Goal: Task Accomplishment & Management: Use online tool/utility

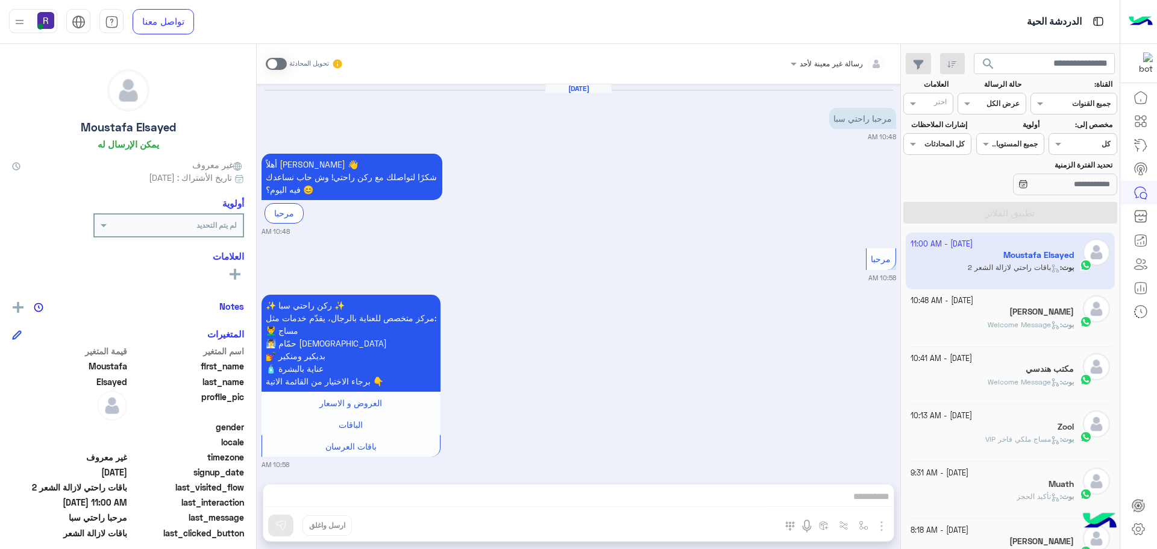
scroll to position [2258, 0]
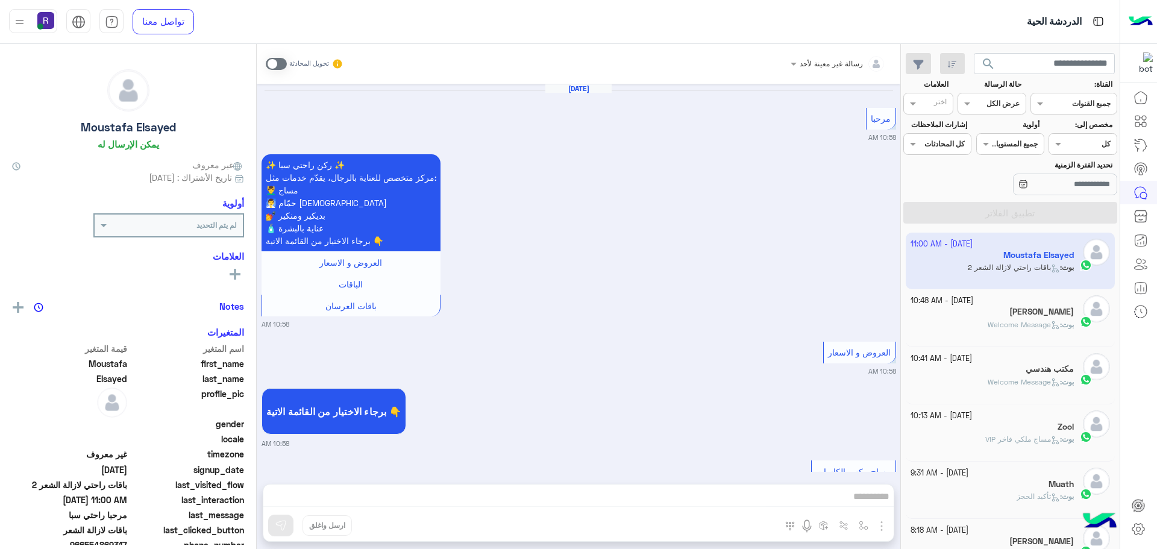
scroll to position [2118, 0]
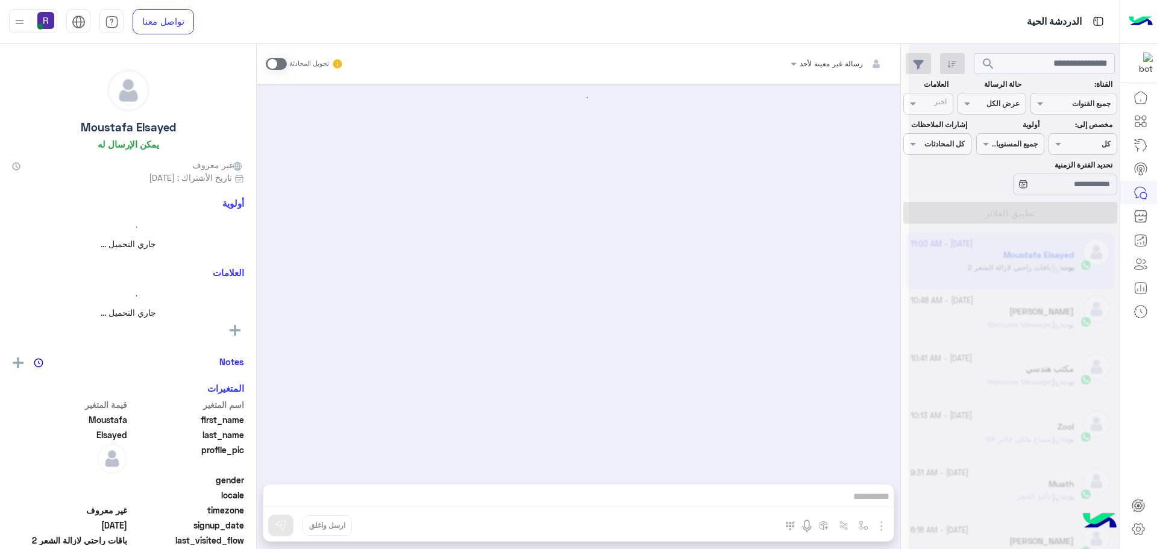
scroll to position [2118, 0]
